Goal: Entertainment & Leisure: Consume media (video, audio)

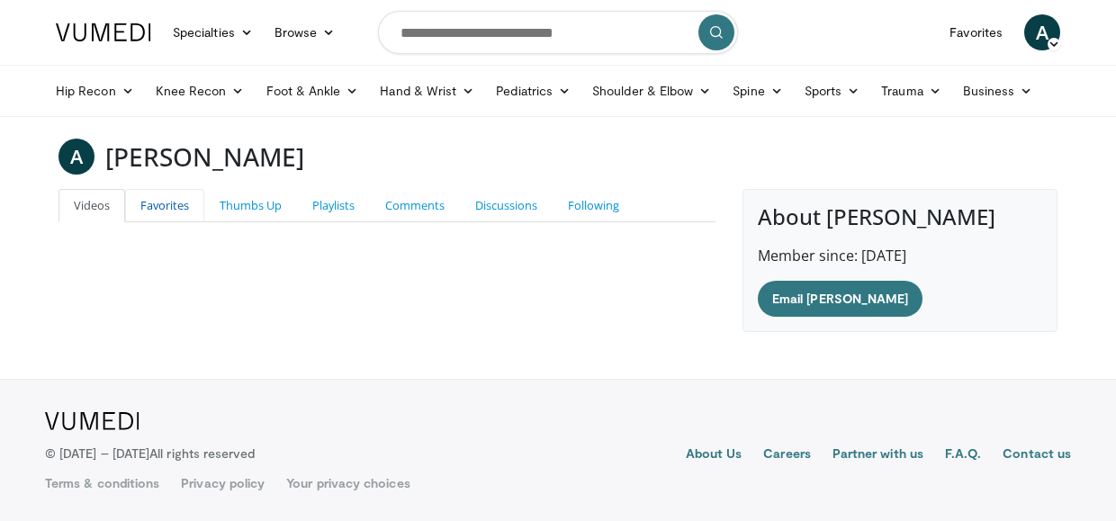
click at [166, 206] on link "Favorites" at bounding box center [164, 205] width 79 height 33
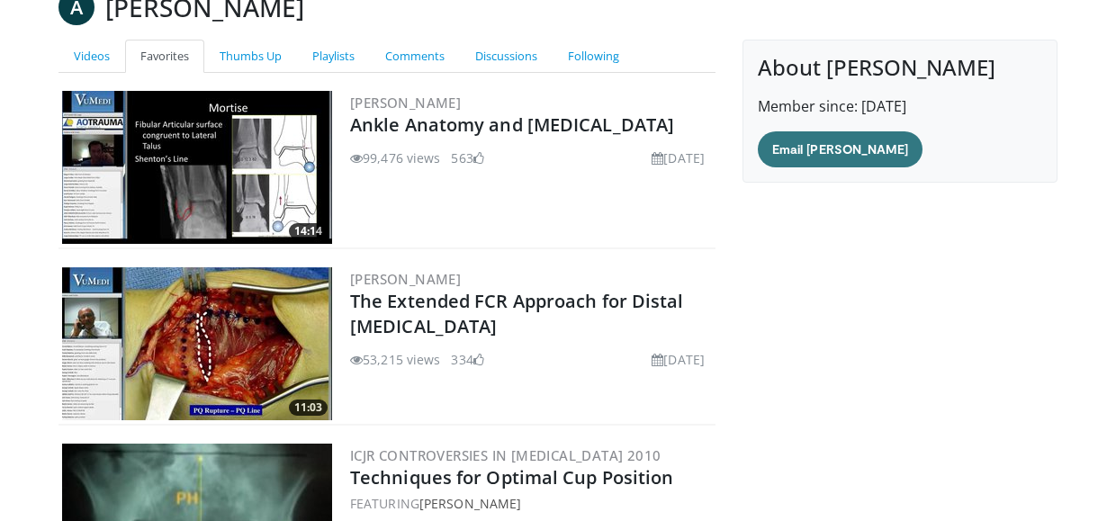
scroll to position [147, 0]
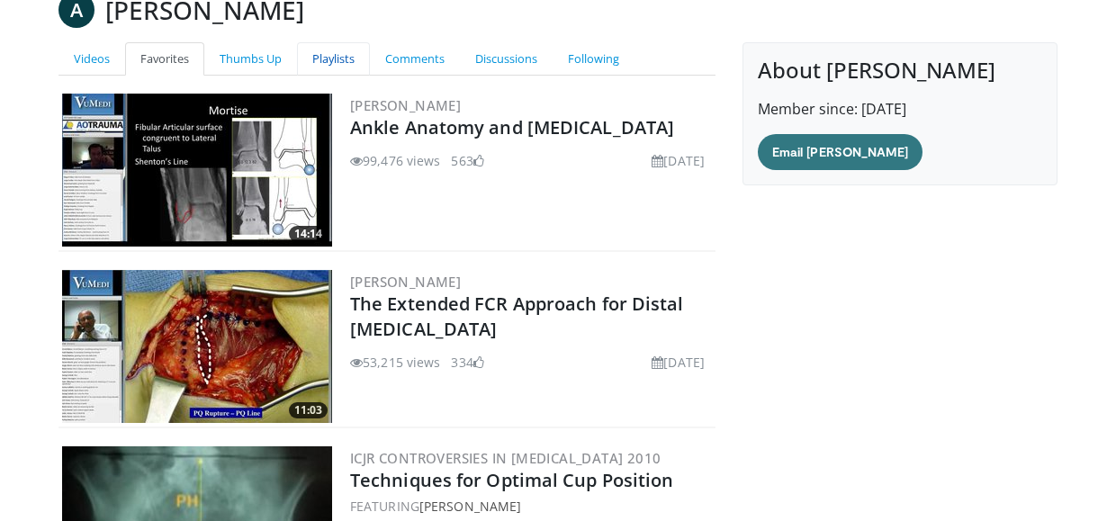
click at [335, 53] on link "Playlists" at bounding box center [333, 58] width 73 height 33
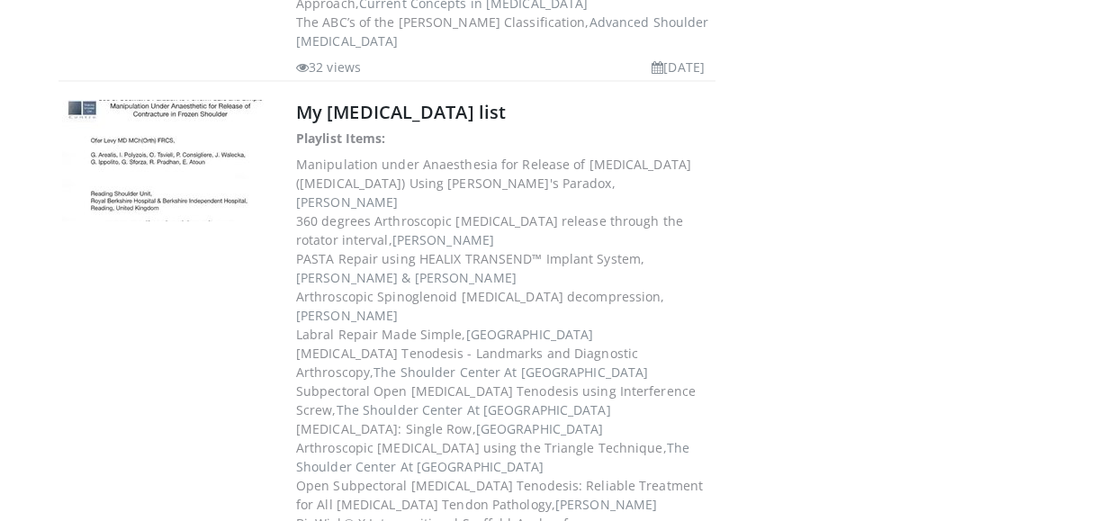
scroll to position [815, 0]
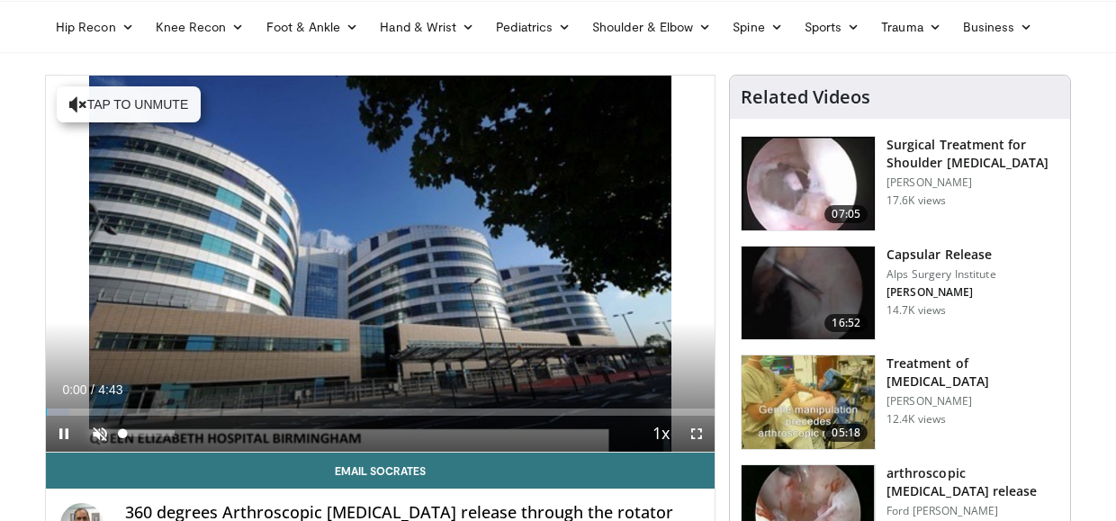
click at [98, 437] on span "Video Player" at bounding box center [100, 434] width 36 height 36
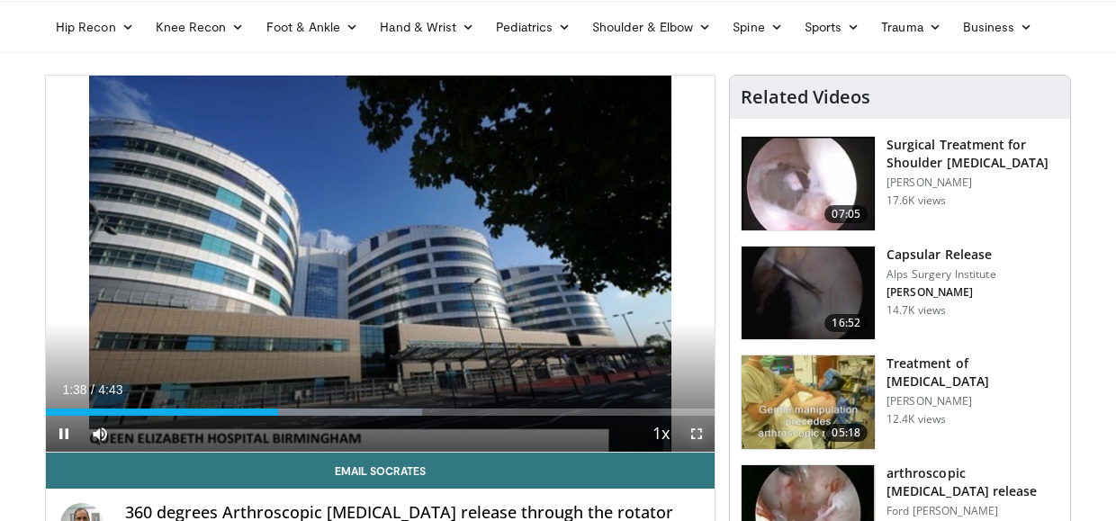
click at [695, 433] on span "Video Player" at bounding box center [697, 434] width 36 height 36
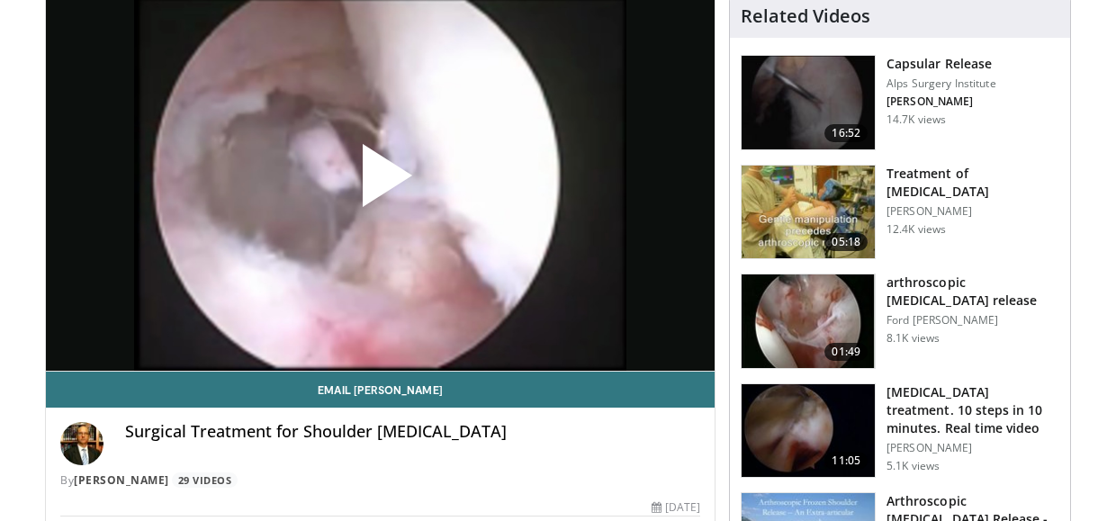
scroll to position [144, 0]
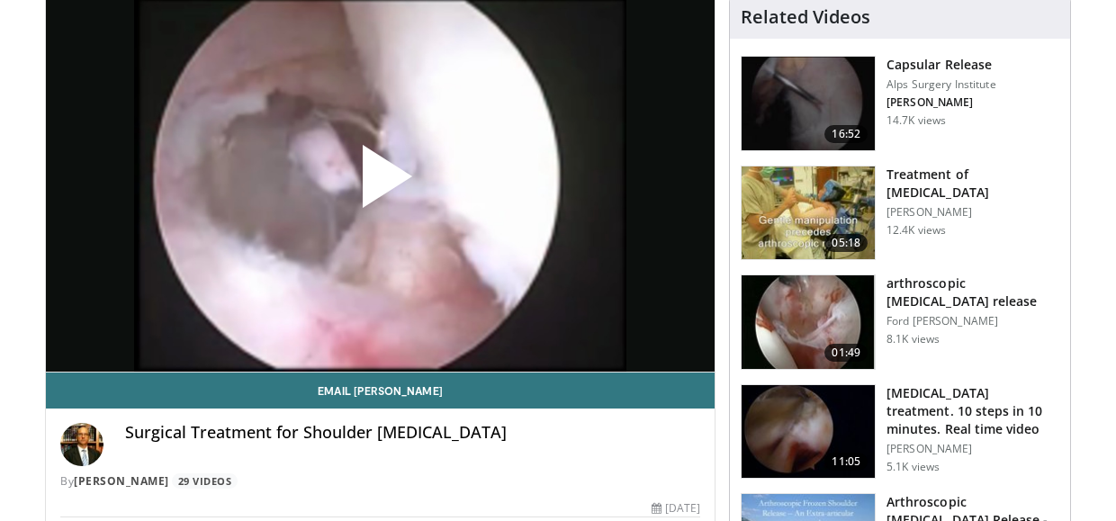
click at [381, 184] on span "Video Player" at bounding box center [381, 184] width 0 height 0
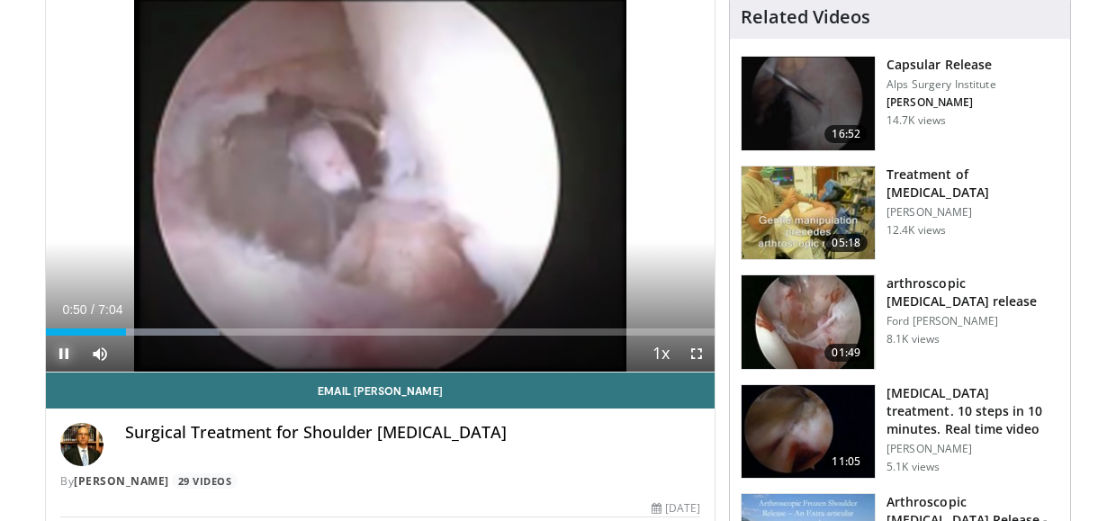
click at [61, 352] on span "Video Player" at bounding box center [64, 354] width 36 height 36
